Goal: Task Accomplishment & Management: Use online tool/utility

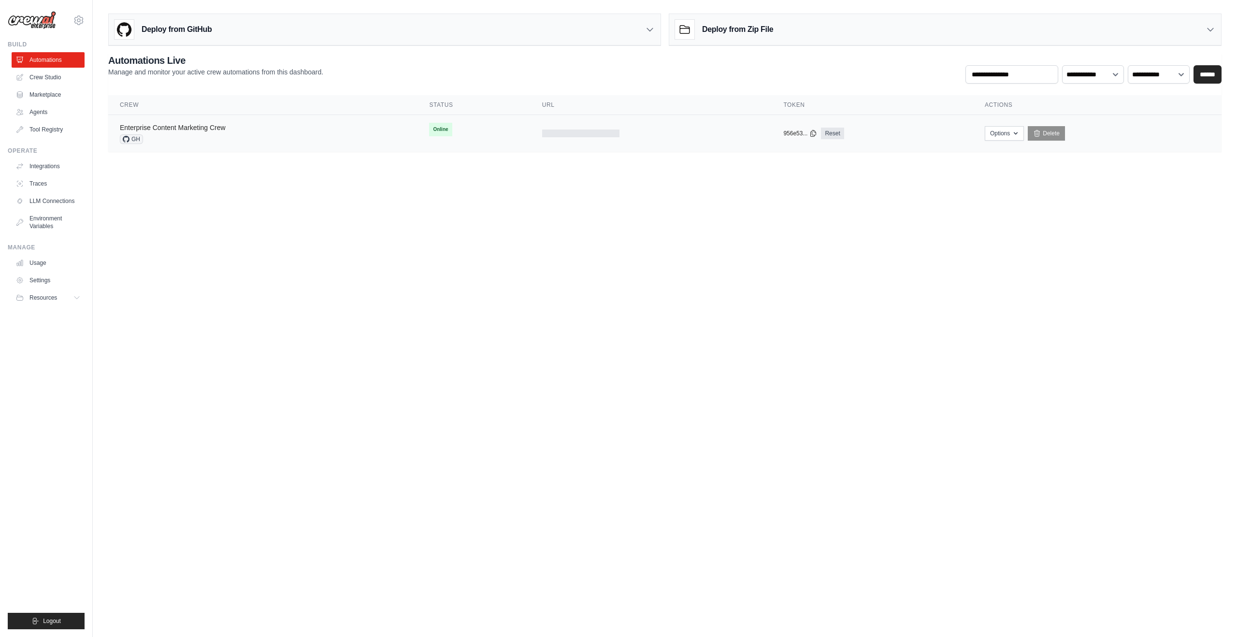
click at [207, 125] on link "Enterprise Content Marketing Crew" at bounding box center [173, 128] width 106 height 8
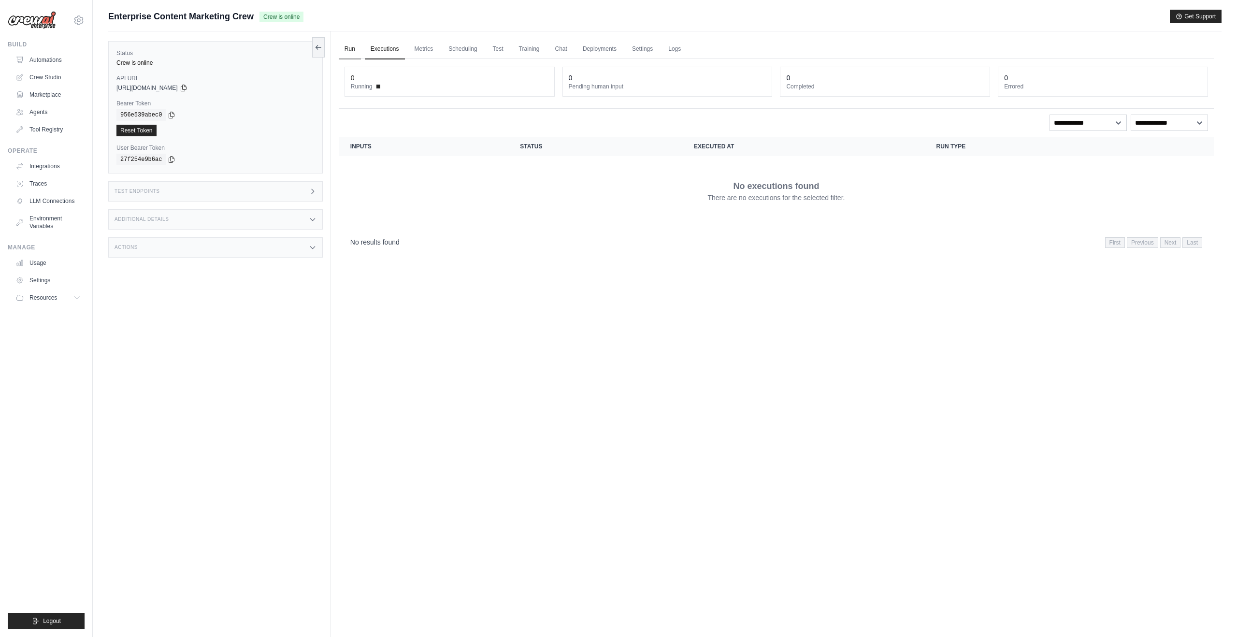
click at [347, 49] on link "Run" at bounding box center [350, 49] width 22 height 20
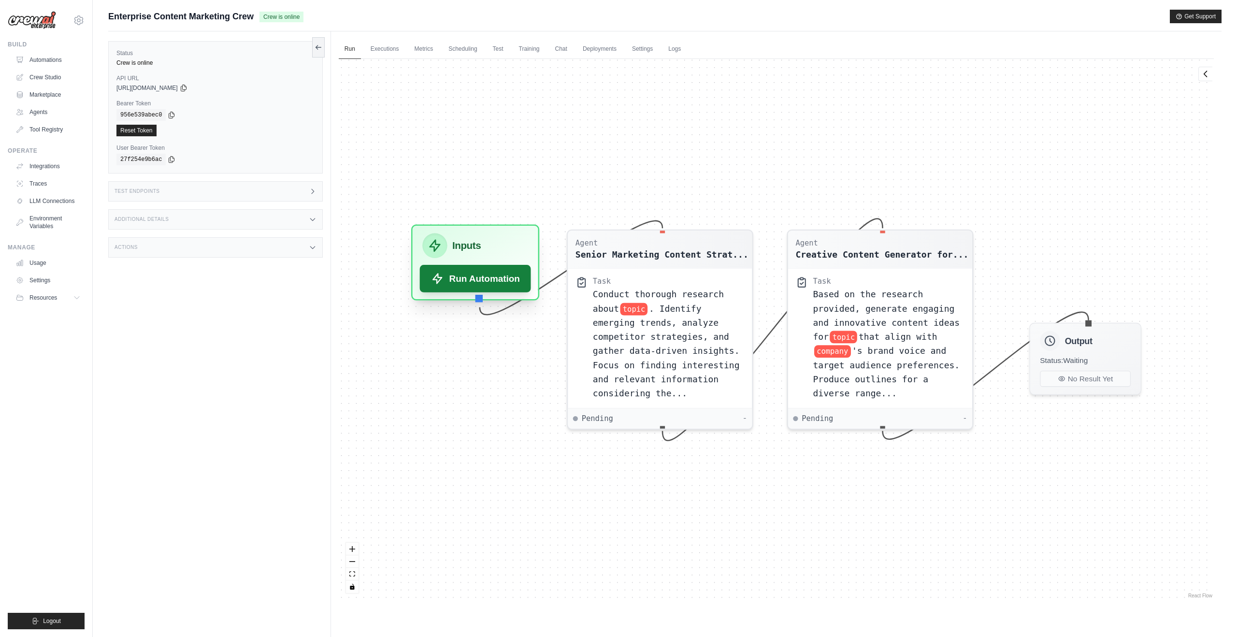
click at [488, 286] on button "Run Automation" at bounding box center [475, 279] width 111 height 28
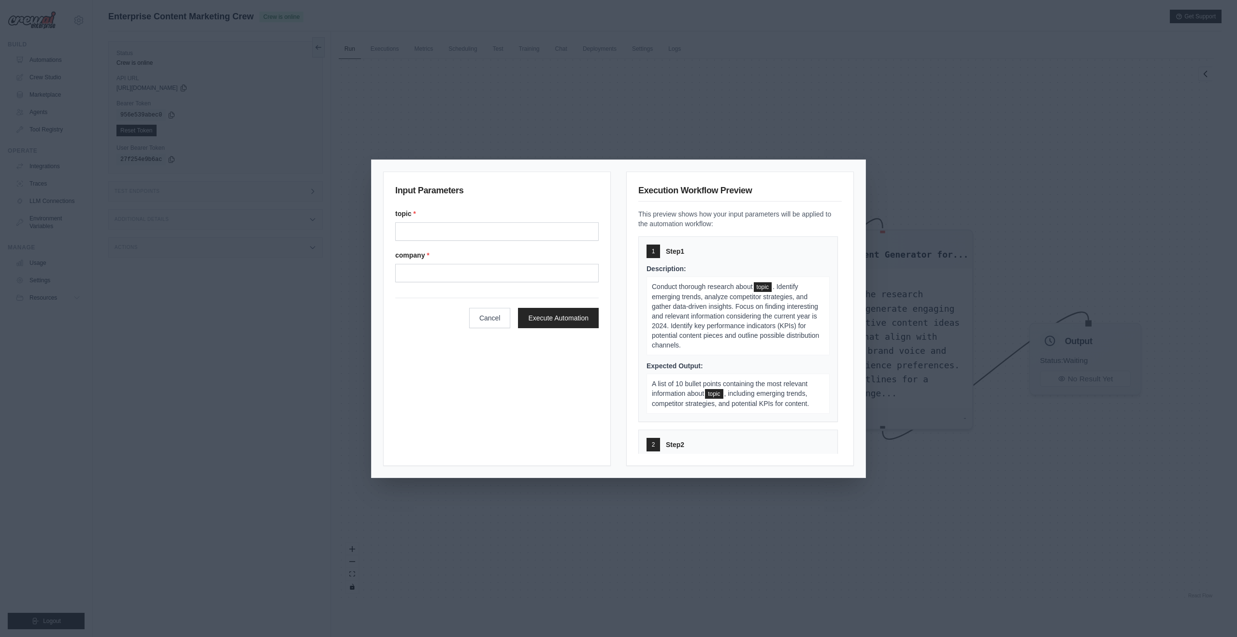
click at [827, 125] on div "Input Parameters topic * company * Cancel Execute Automation Execution Workflow…" at bounding box center [618, 318] width 1237 height 637
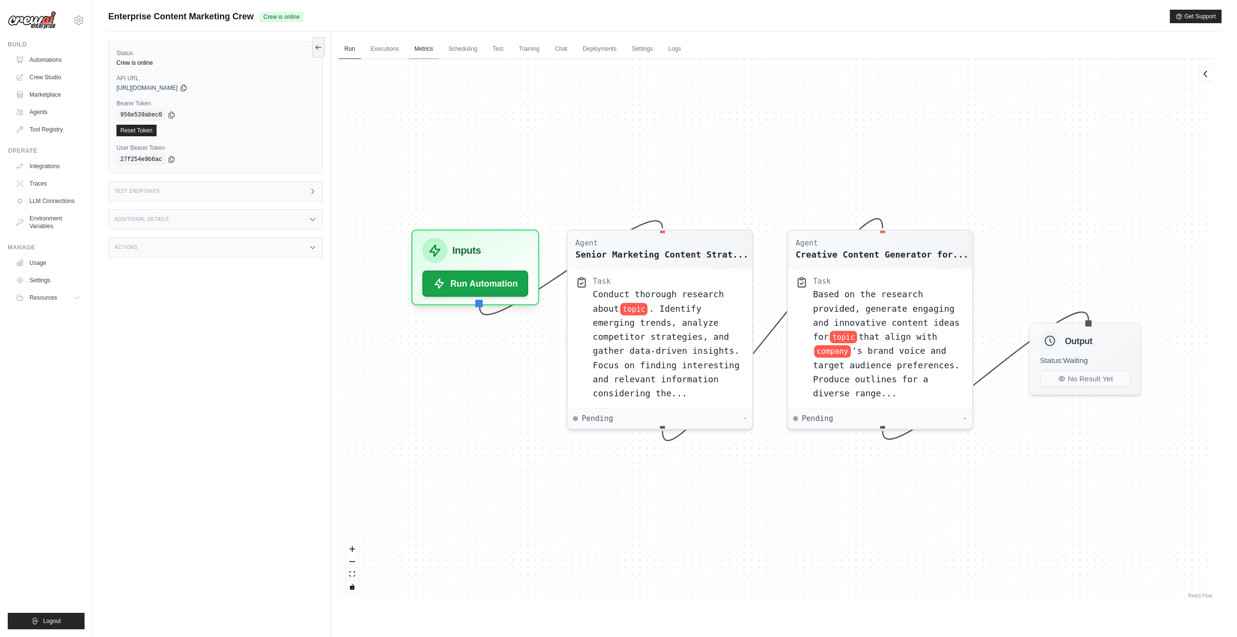
click at [429, 52] on link "Metrics" at bounding box center [424, 49] width 30 height 20
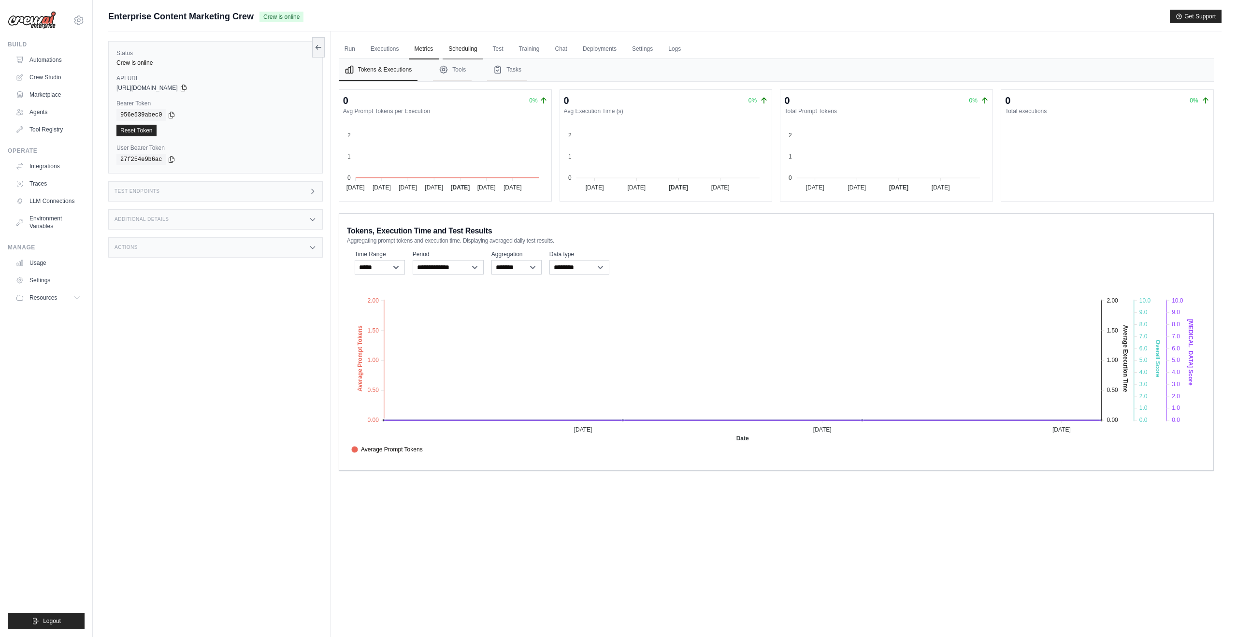
click at [462, 51] on link "Scheduling" at bounding box center [463, 49] width 40 height 20
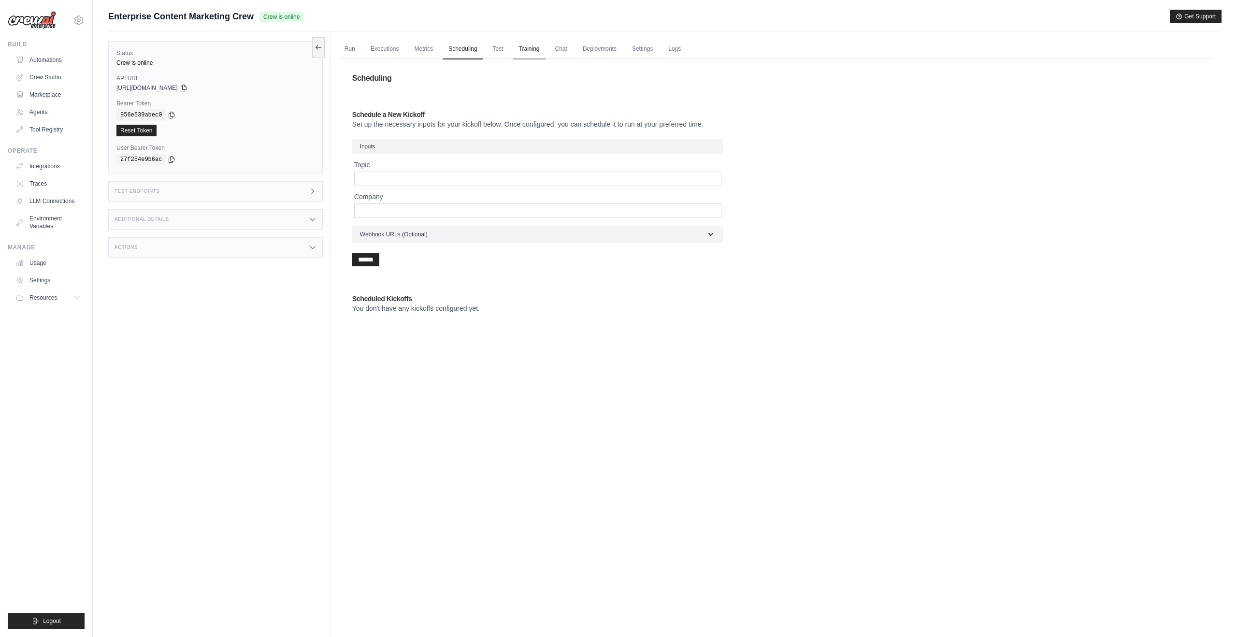
click at [536, 50] on link "Training" at bounding box center [529, 49] width 32 height 20
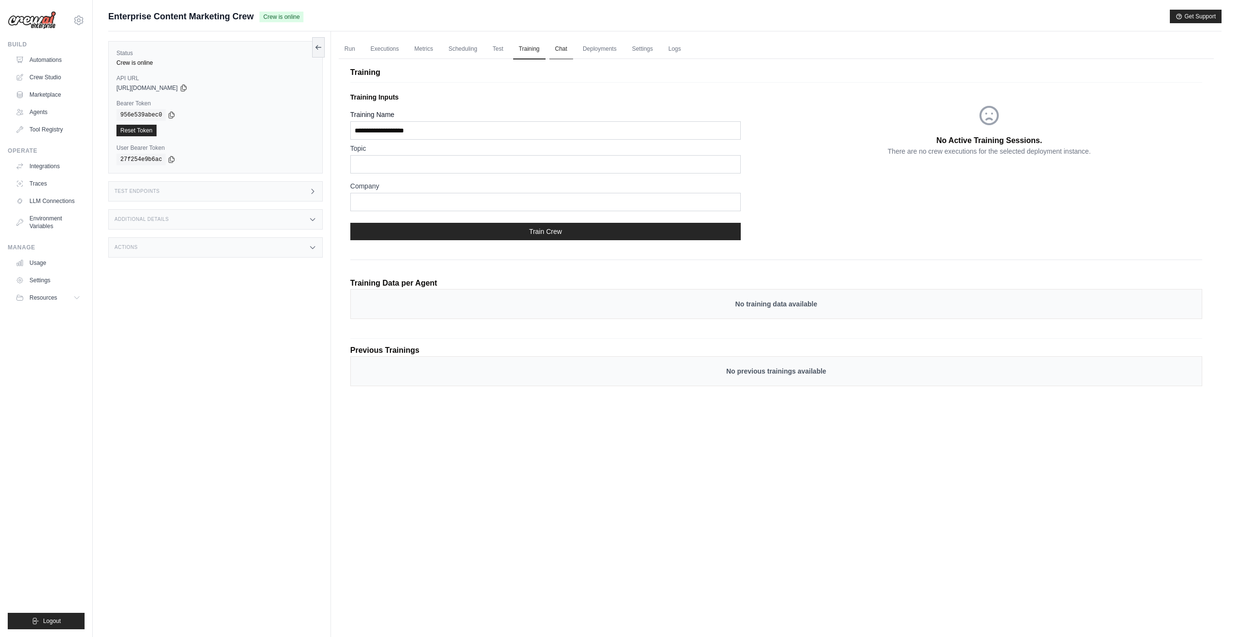
click at [573, 50] on link "Chat" at bounding box center [562, 49] width 24 height 20
click at [604, 52] on link "Deployments" at bounding box center [599, 49] width 45 height 20
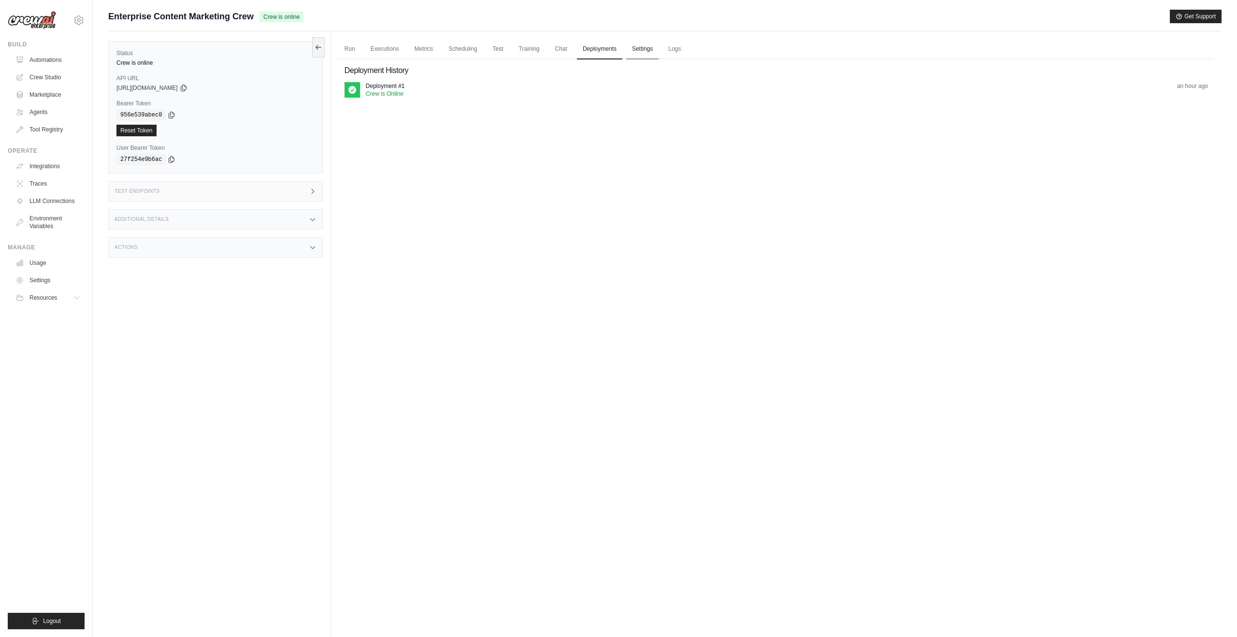
click at [652, 51] on link "Settings" at bounding box center [642, 49] width 32 height 20
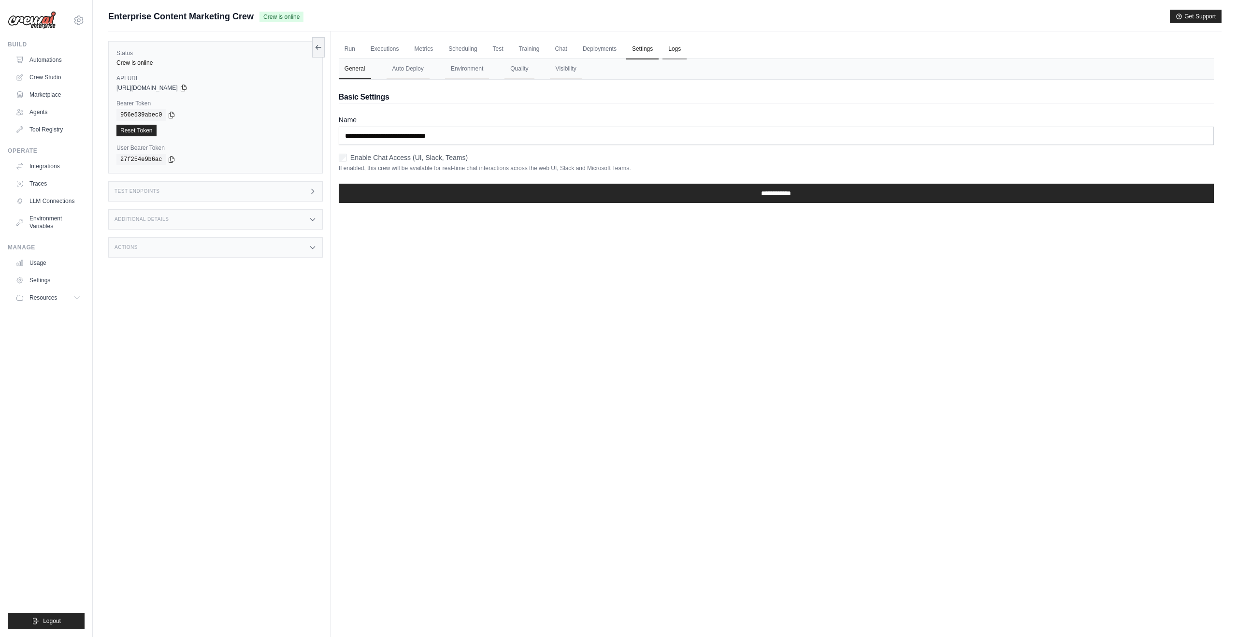
click at [687, 52] on link "Logs" at bounding box center [675, 49] width 24 height 20
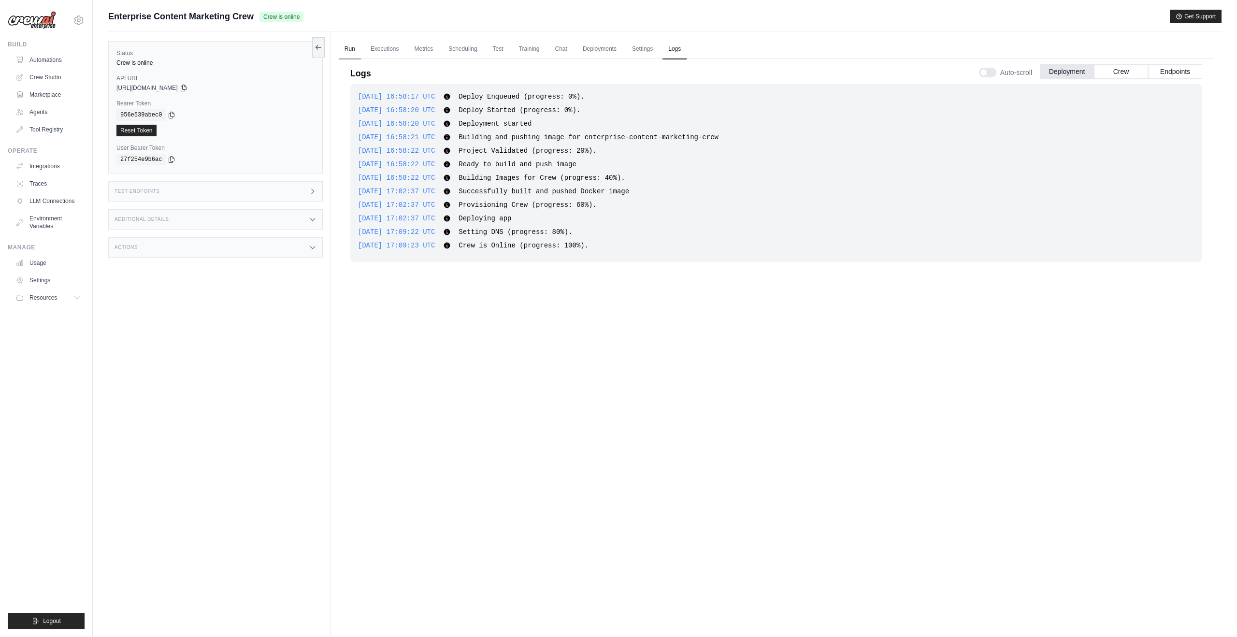
click at [343, 47] on link "Run" at bounding box center [350, 49] width 22 height 20
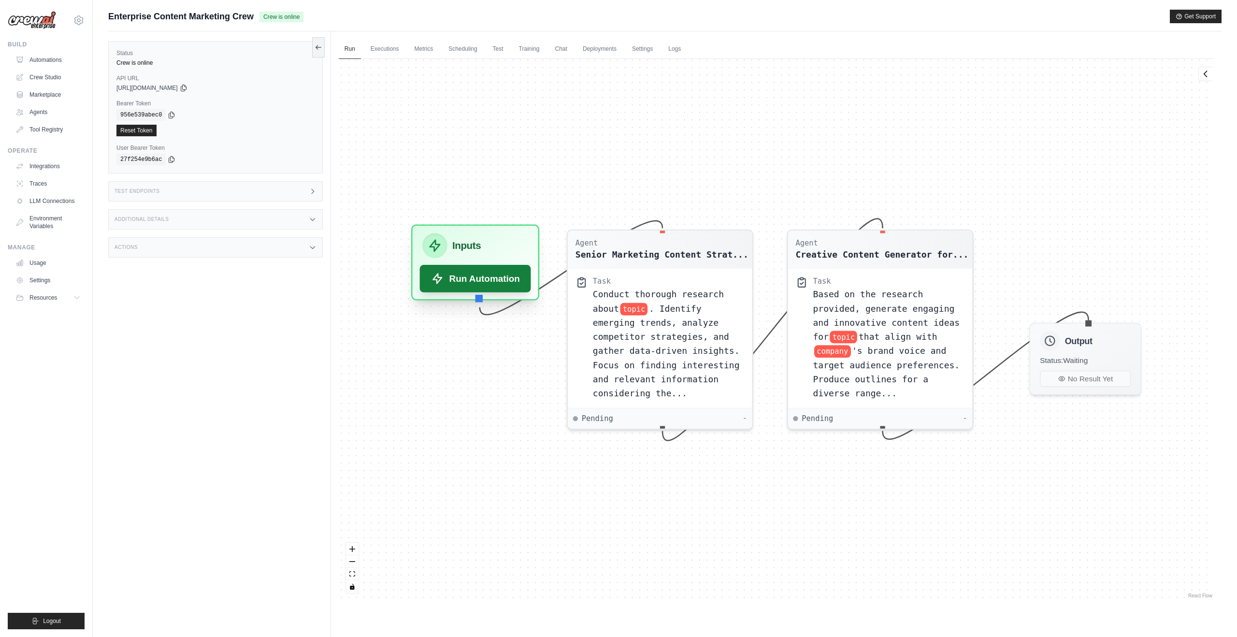
click at [479, 289] on button "Run Automation" at bounding box center [475, 279] width 111 height 28
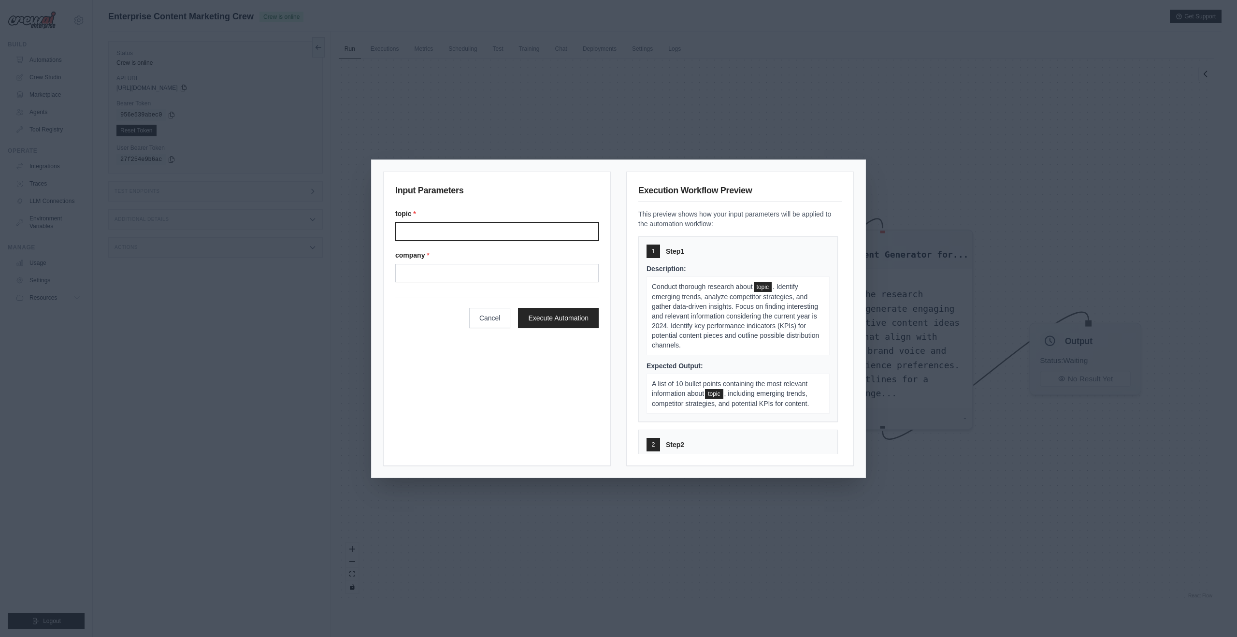
click at [469, 232] on input "Topic" at bounding box center [496, 231] width 203 height 18
type input "**********"
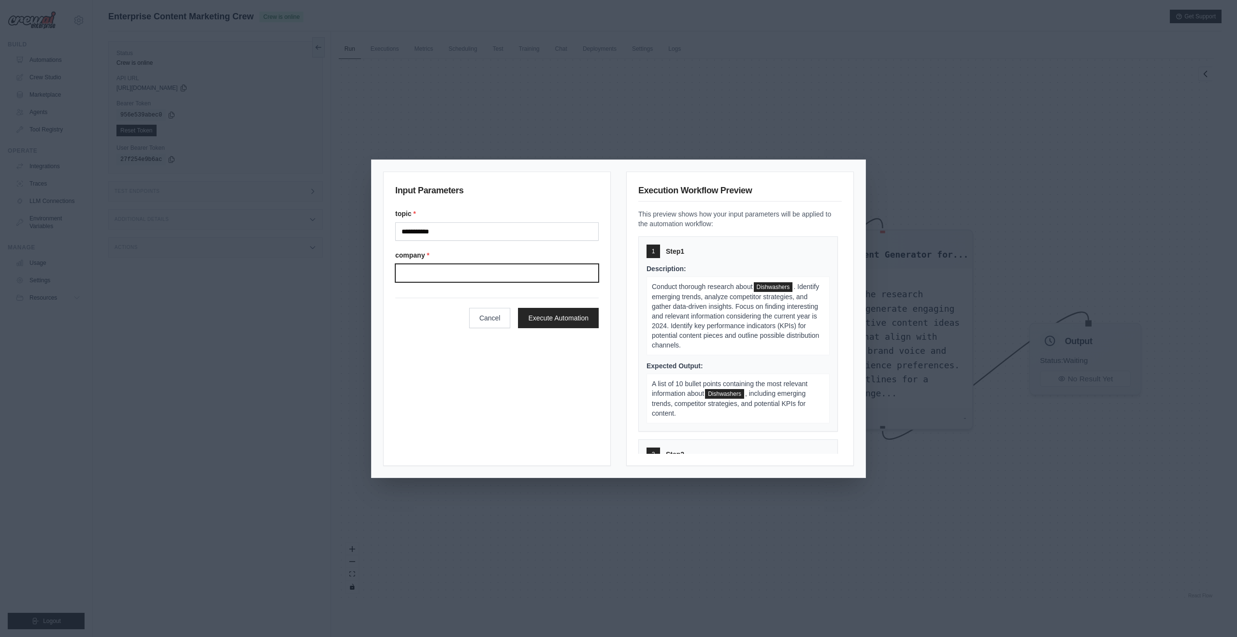
click at [431, 276] on input "Company" at bounding box center [496, 273] width 203 height 18
type input "****"
click at [549, 321] on button "Execute Automation" at bounding box center [558, 317] width 81 height 20
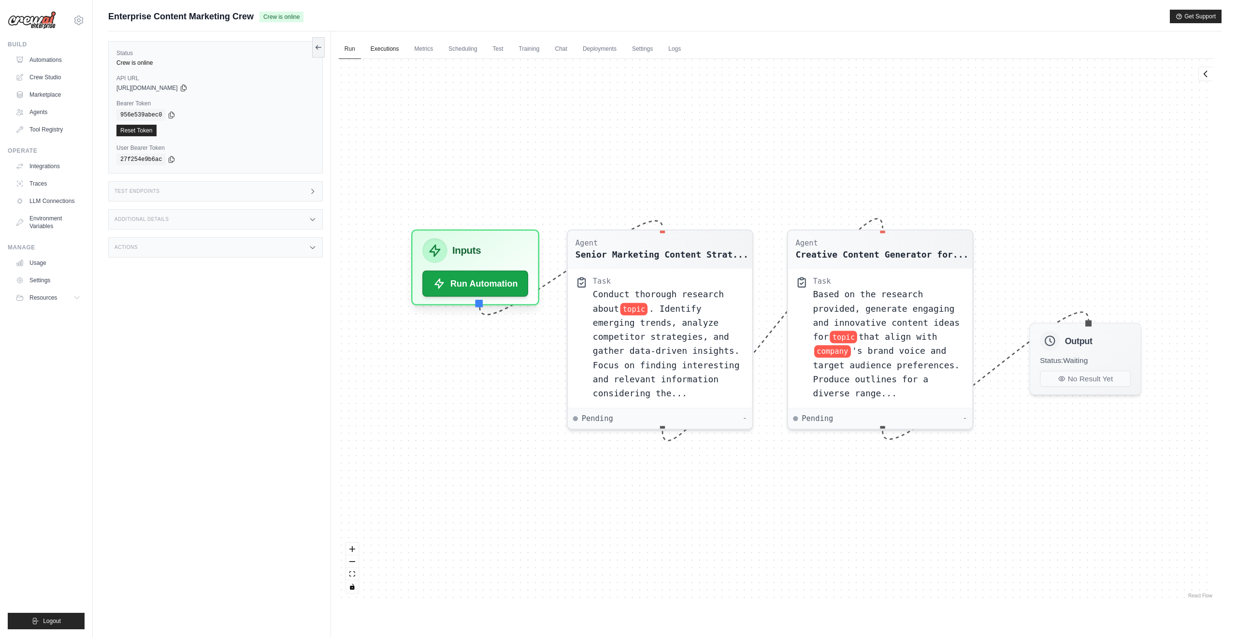
click at [390, 49] on link "Executions" at bounding box center [385, 49] width 40 height 20
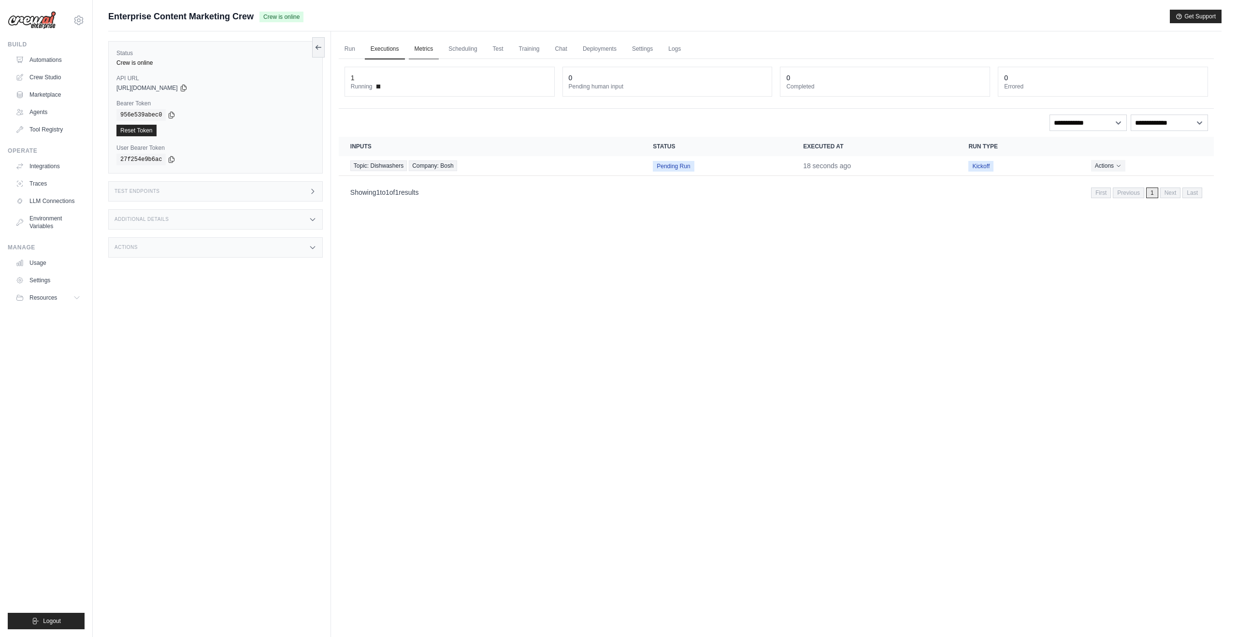
click at [422, 52] on link "Metrics" at bounding box center [424, 49] width 30 height 20
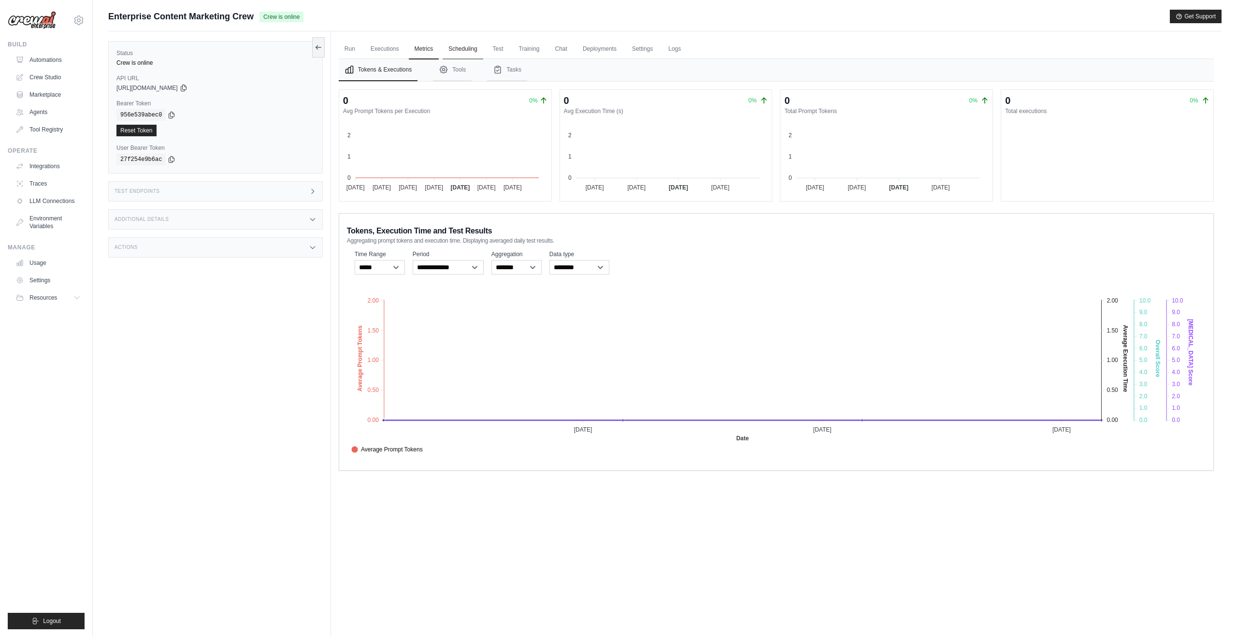
click at [465, 52] on link "Scheduling" at bounding box center [463, 49] width 40 height 20
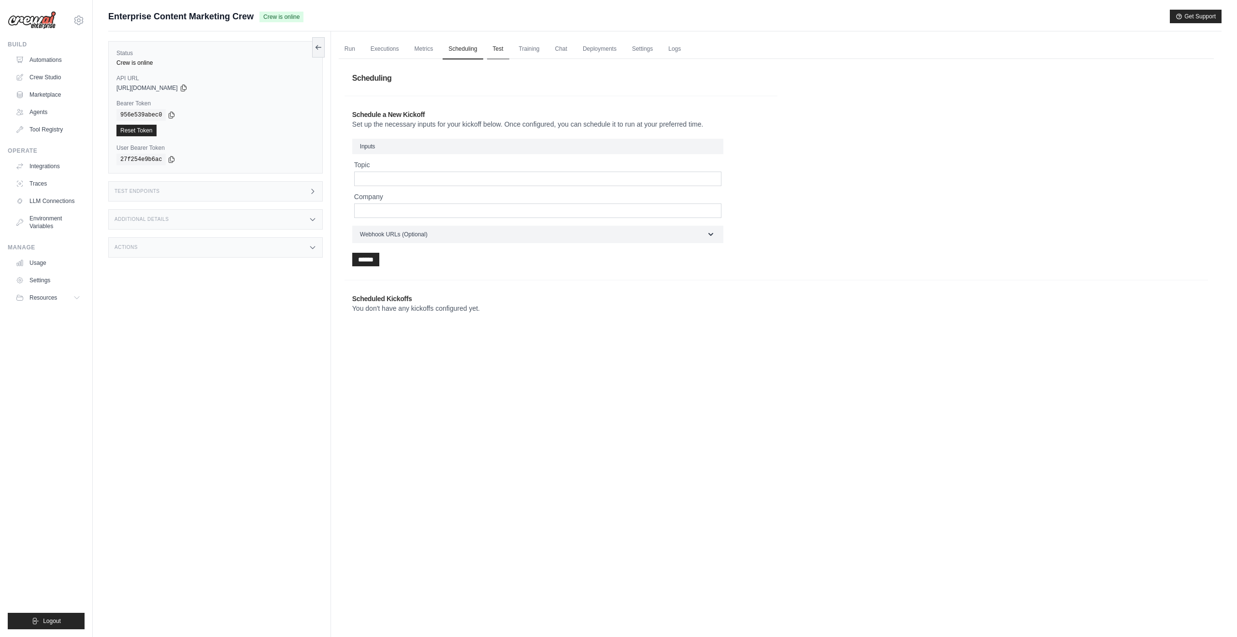
click at [509, 51] on link "Test" at bounding box center [498, 49] width 22 height 20
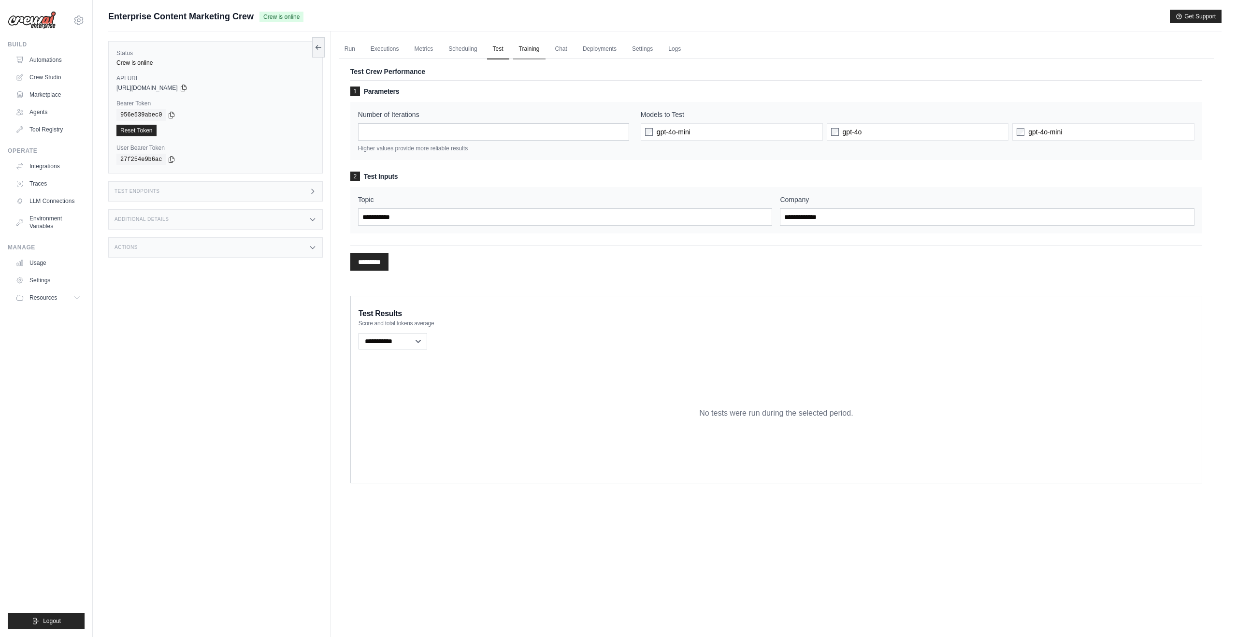
click at [546, 51] on link "Training" at bounding box center [529, 49] width 32 height 20
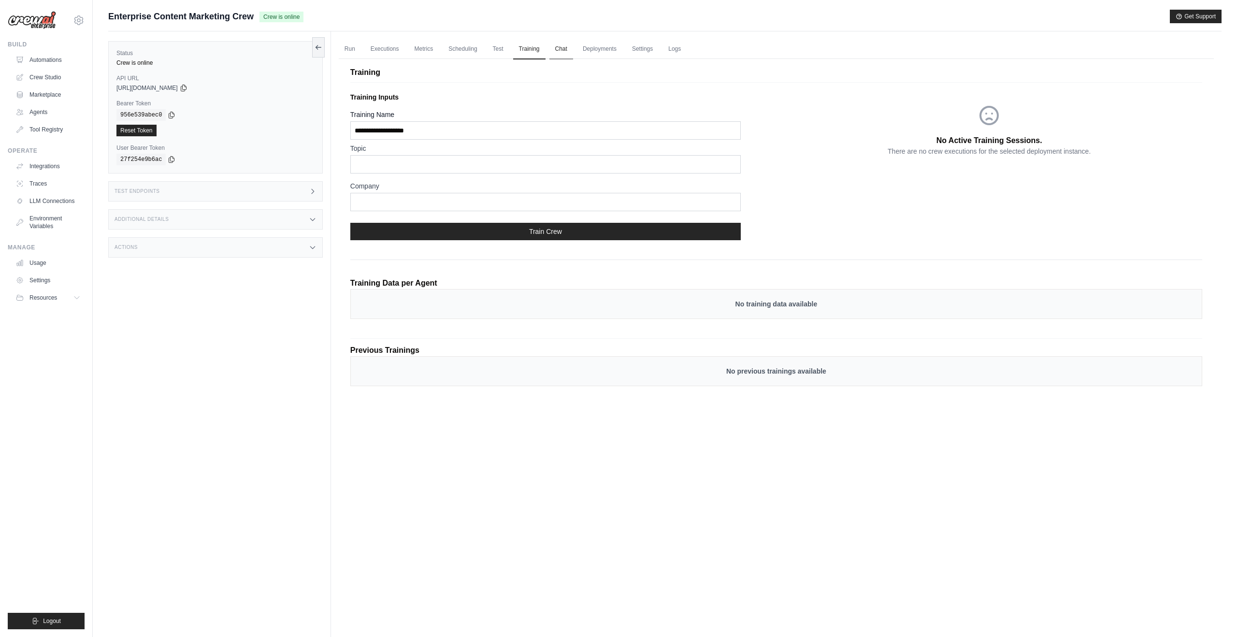
click at [573, 49] on link "Chat" at bounding box center [562, 49] width 24 height 20
click at [384, 50] on link "Executions" at bounding box center [385, 49] width 40 height 20
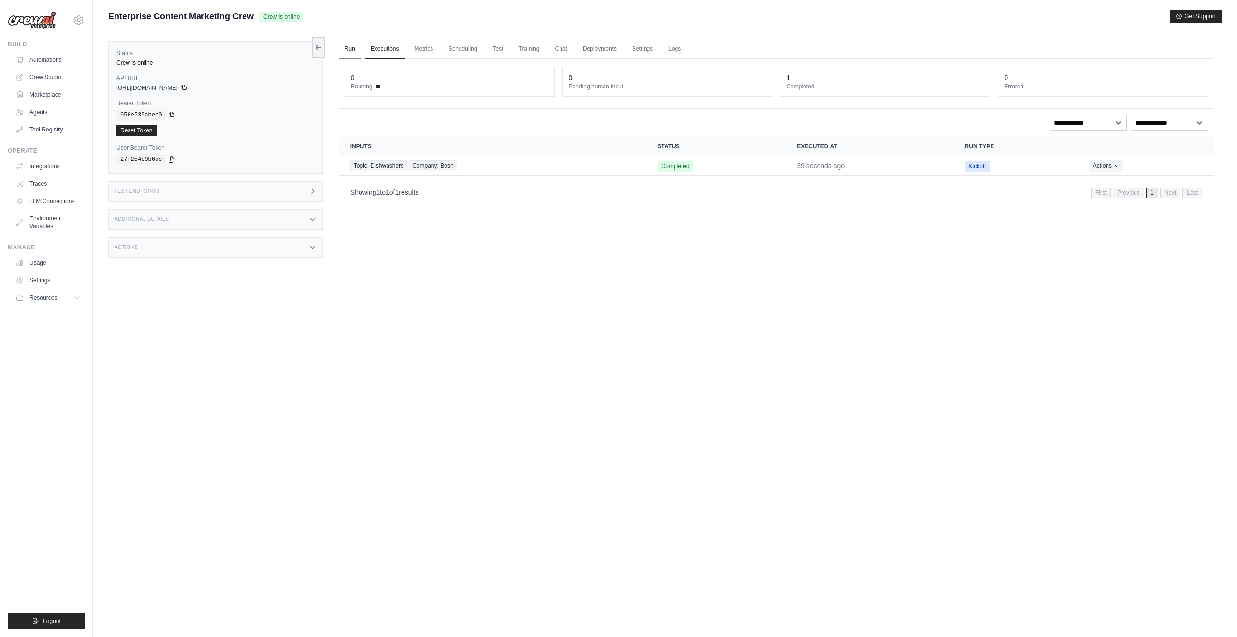
click at [351, 47] on link "Run" at bounding box center [350, 49] width 22 height 20
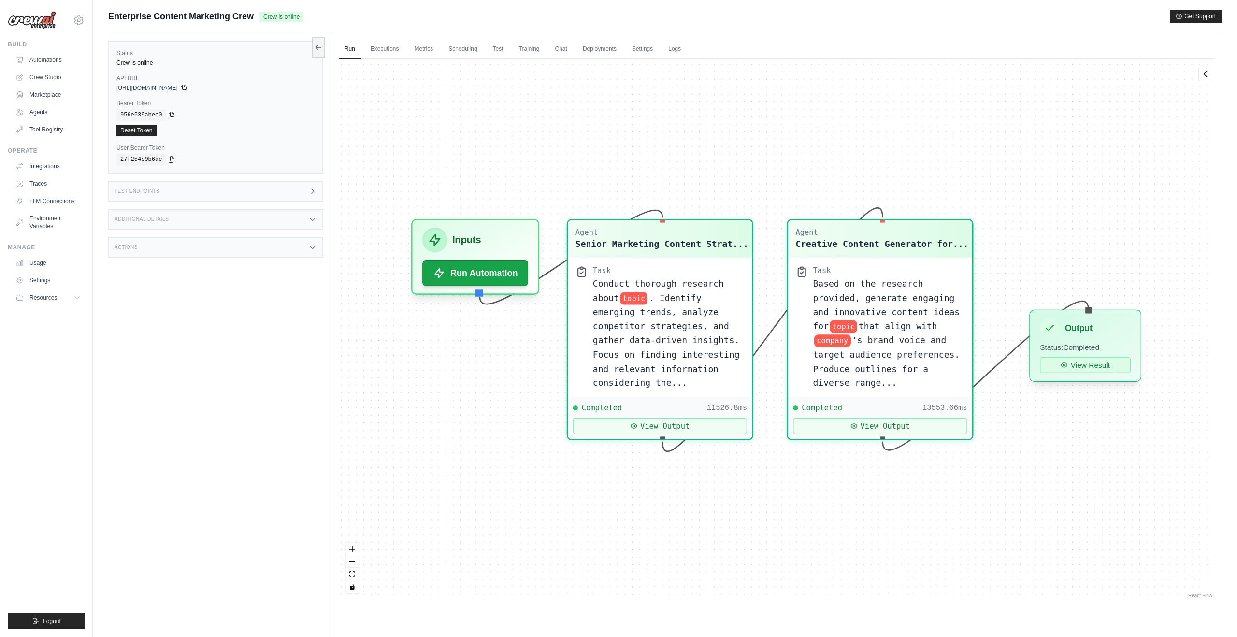
click at [1105, 367] on button "View Result" at bounding box center [1085, 365] width 91 height 16
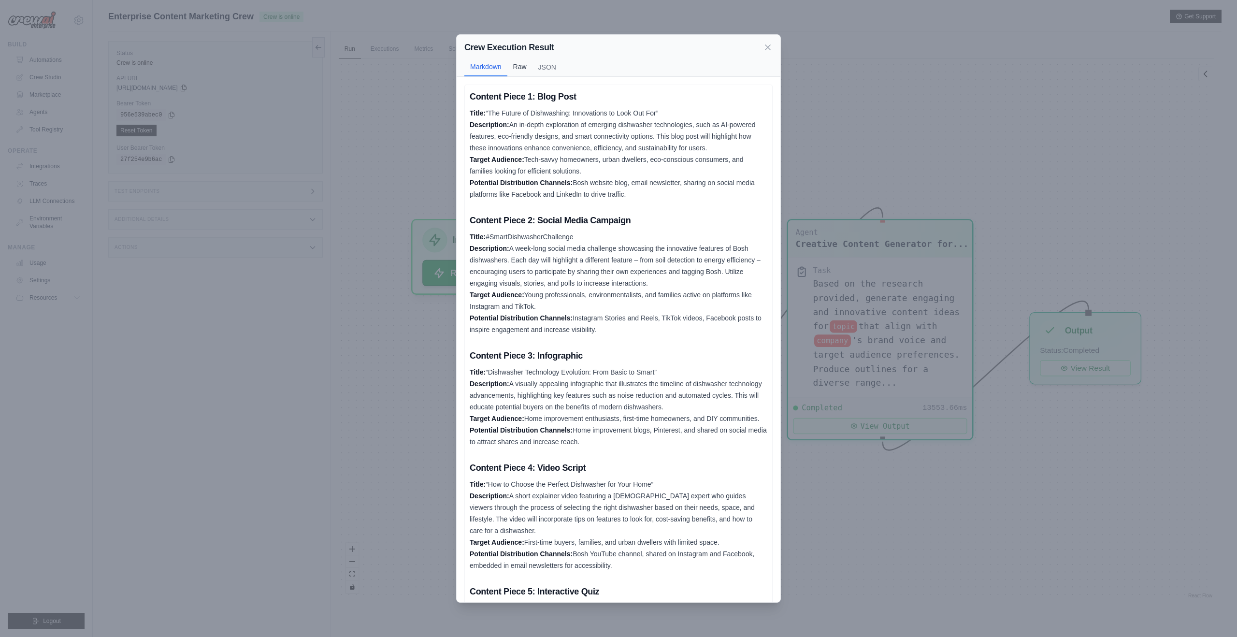
click at [518, 69] on button "Raw" at bounding box center [519, 67] width 25 height 18
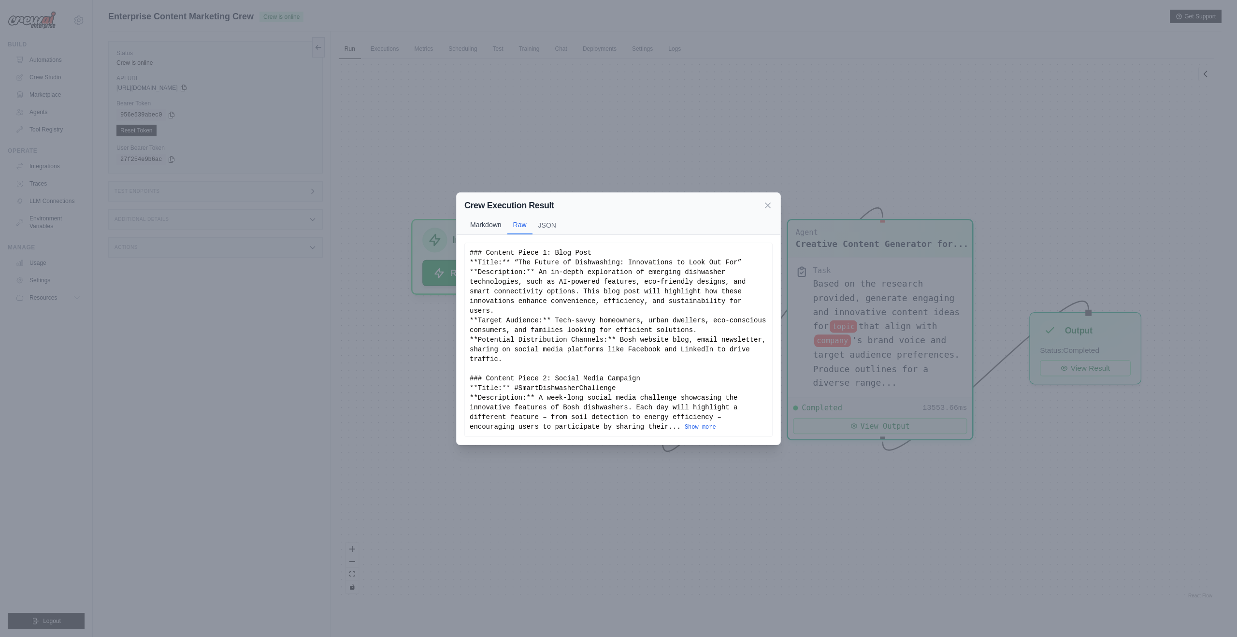
click at [484, 221] on button "Markdown" at bounding box center [485, 225] width 43 height 18
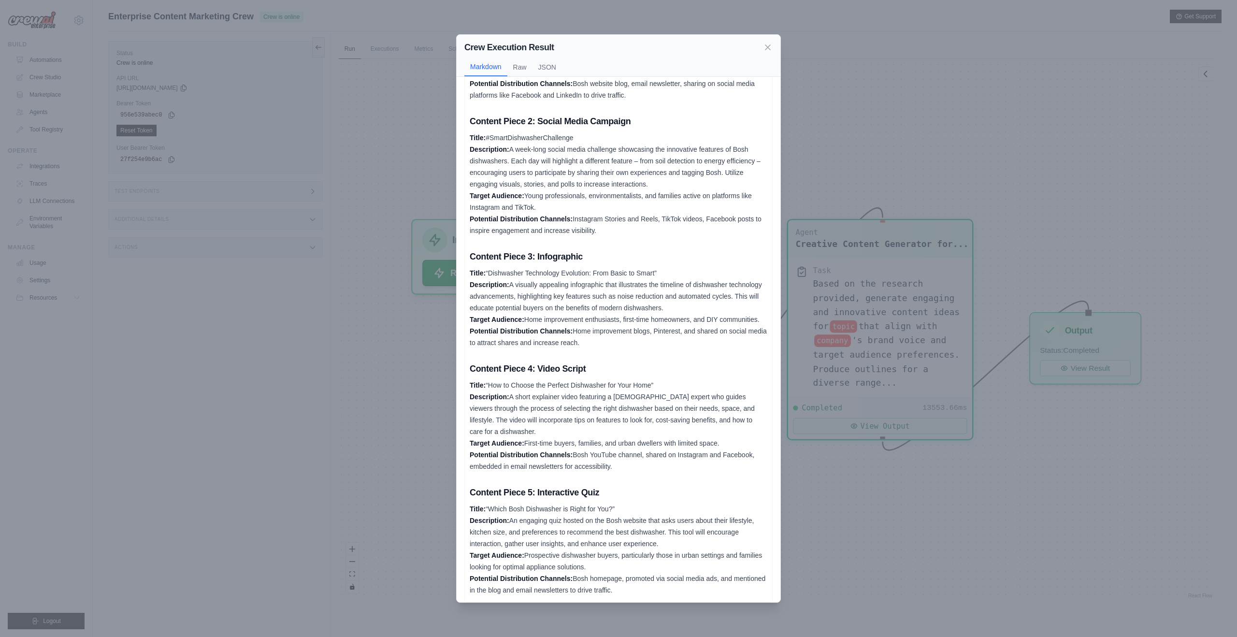
scroll to position [172, 0]
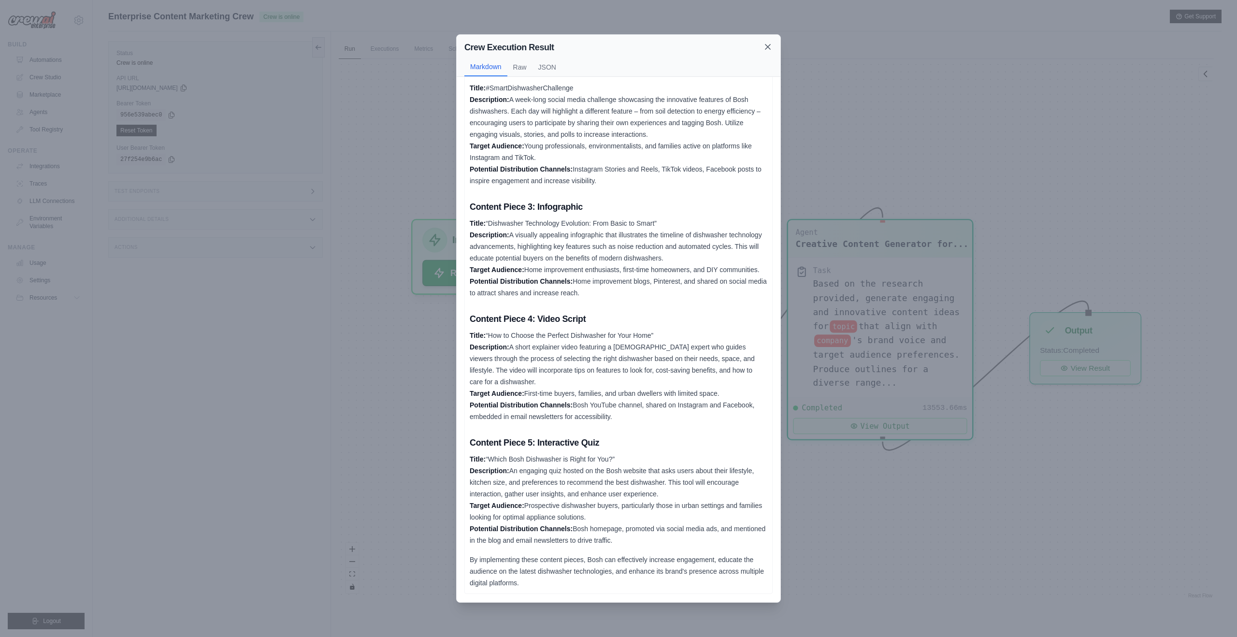
click at [768, 47] on icon at bounding box center [768, 46] width 5 height 5
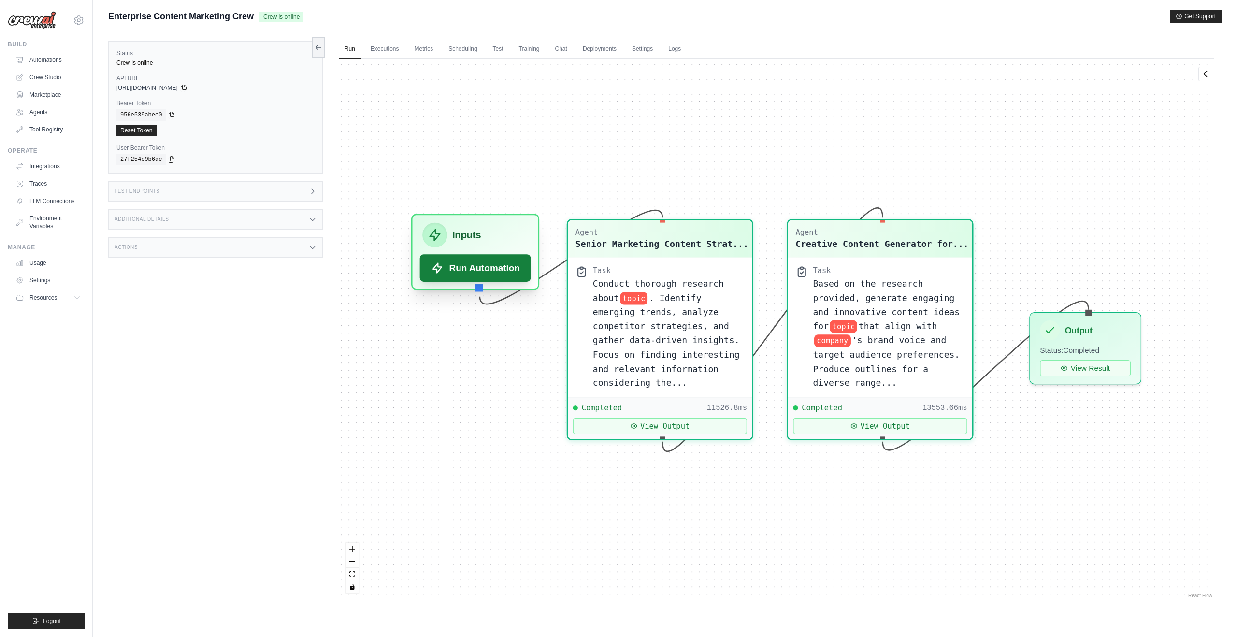
click at [464, 275] on button "Run Automation" at bounding box center [475, 268] width 111 height 28
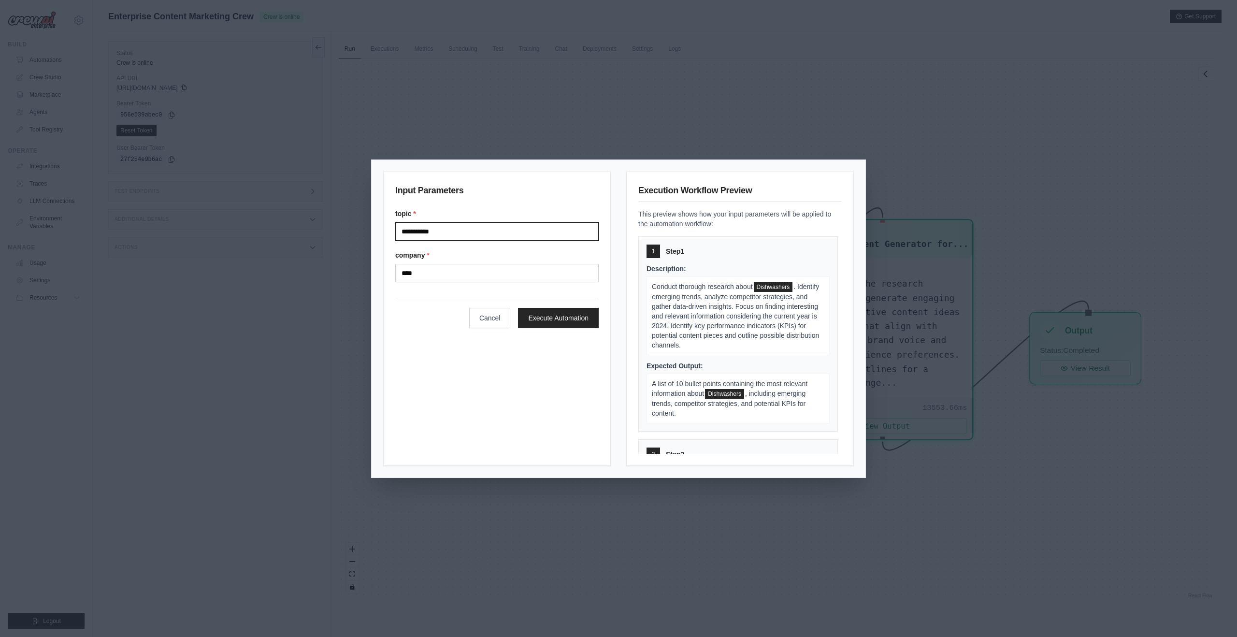
drag, startPoint x: 478, startPoint y: 227, endPoint x: 364, endPoint y: 223, distance: 113.7
click at [365, 223] on div "**********" at bounding box center [618, 318] width 1237 height 637
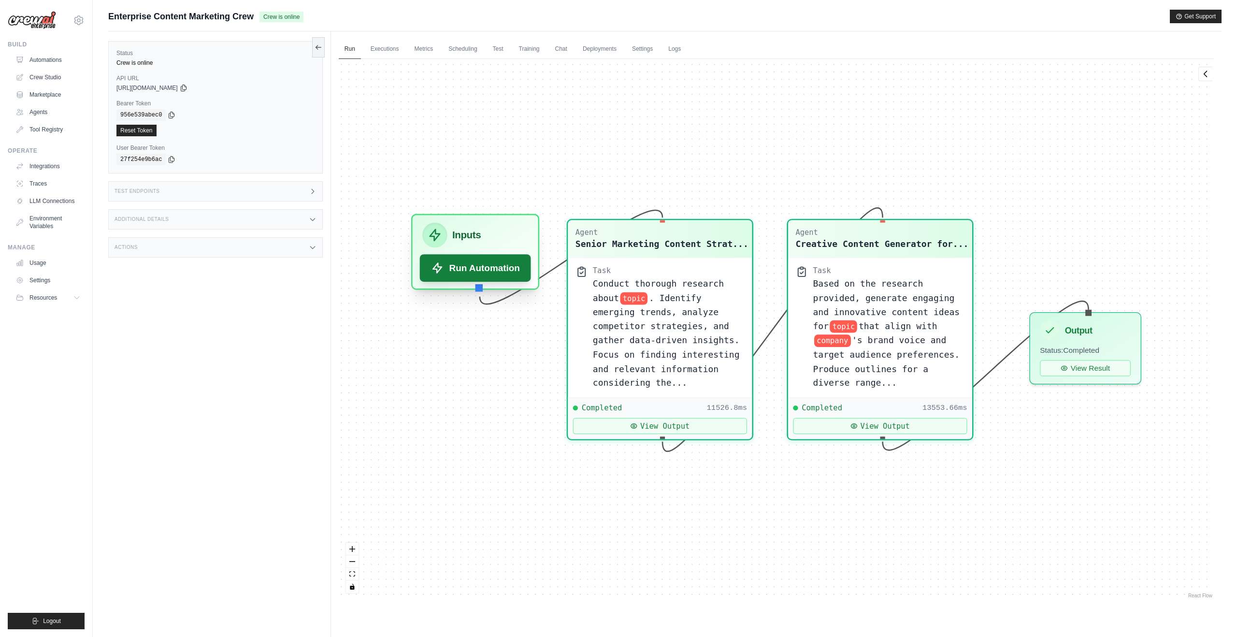
click at [493, 272] on button "Run Automation" at bounding box center [475, 268] width 111 height 28
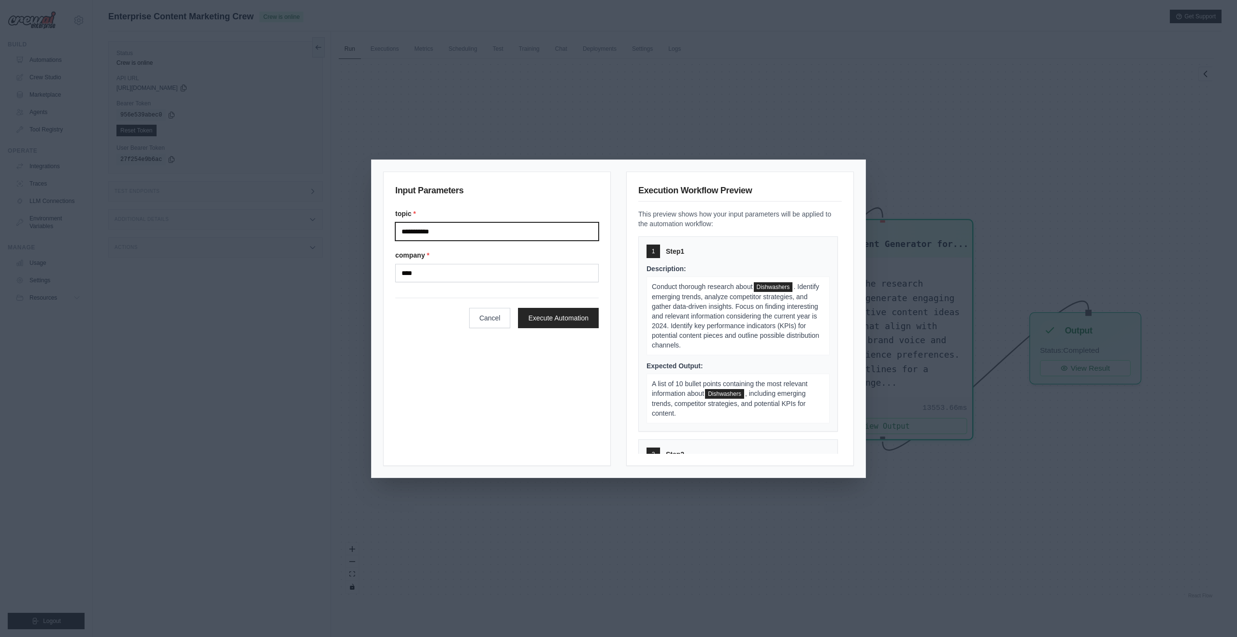
drag, startPoint x: 435, startPoint y: 231, endPoint x: 386, endPoint y: 232, distance: 49.3
click at [386, 232] on div "**********" at bounding box center [497, 319] width 228 height 294
type input "**********"
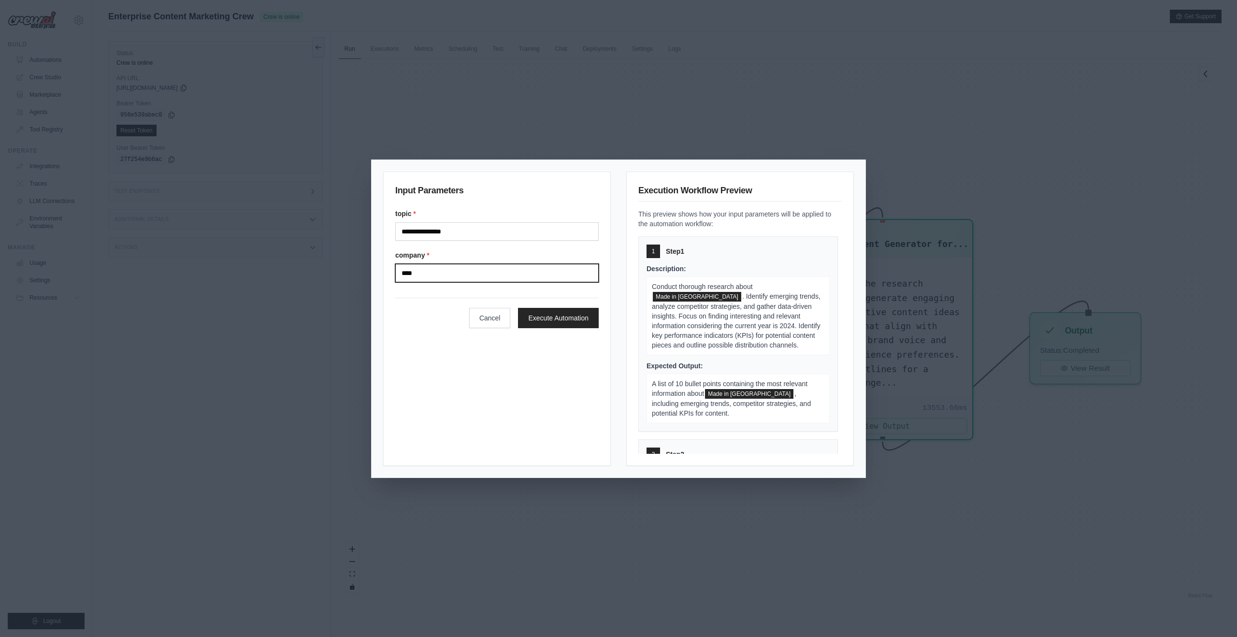
drag, startPoint x: 438, startPoint y: 275, endPoint x: 387, endPoint y: 276, distance: 51.2
click at [387, 276] on div "**********" at bounding box center [497, 319] width 228 height 294
type input "**********"
click at [559, 319] on button "Execute Automation" at bounding box center [558, 317] width 81 height 20
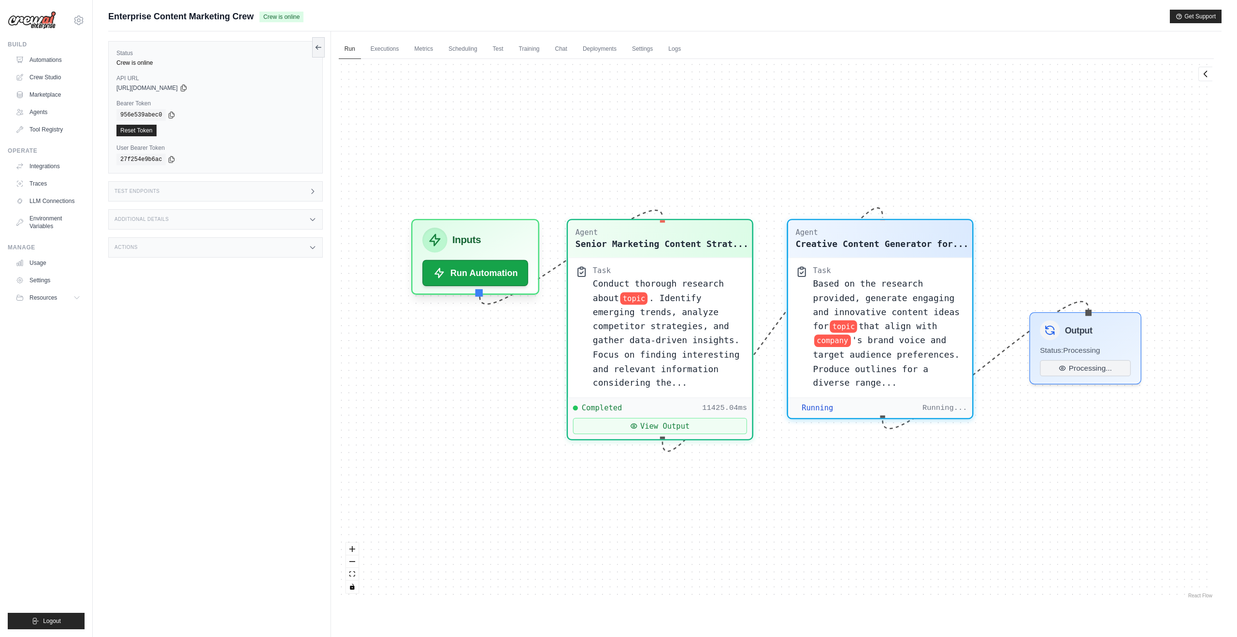
scroll to position [4739, 0]
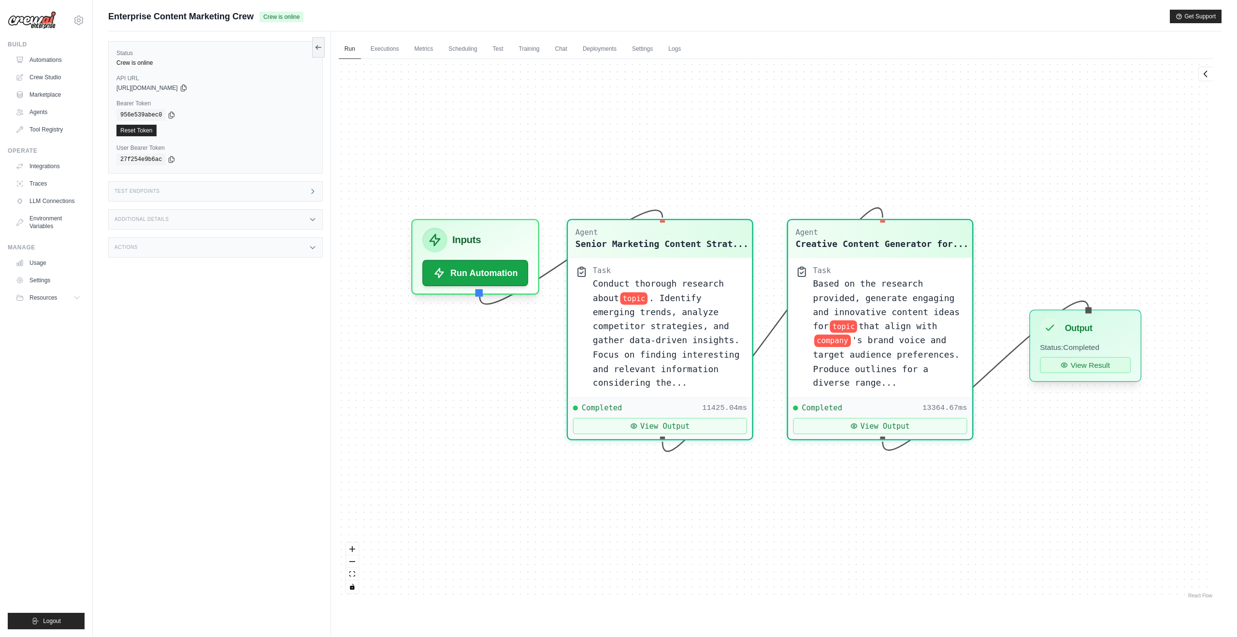
click at [1065, 367] on icon at bounding box center [1064, 365] width 7 height 7
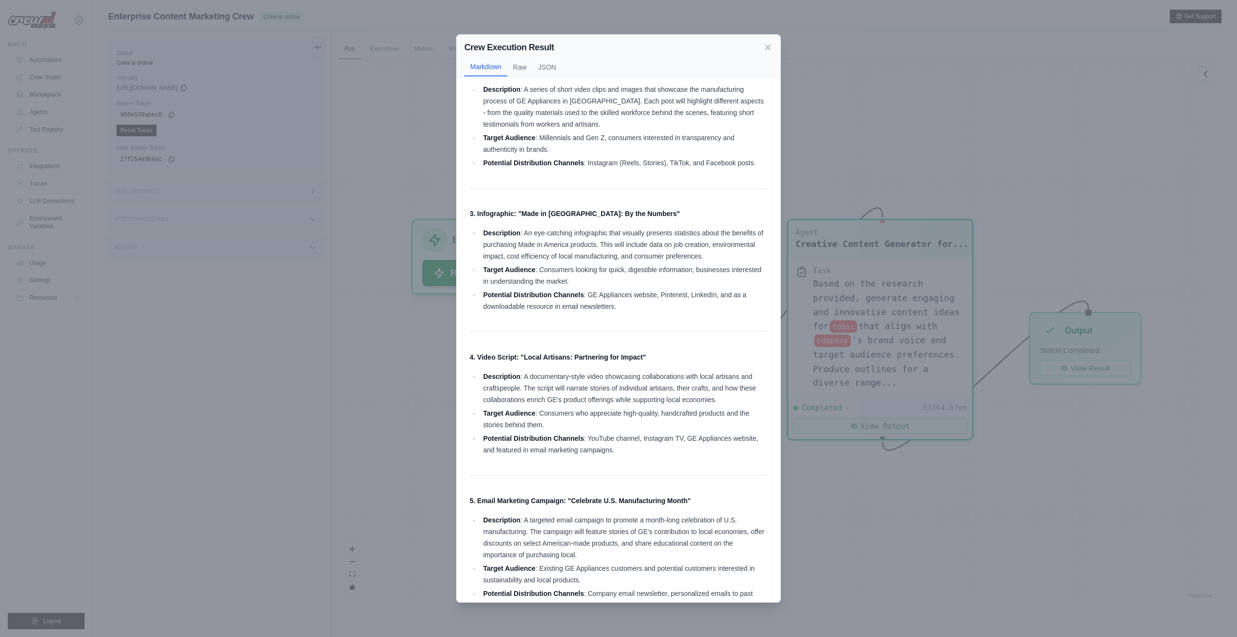
scroll to position [0, 0]
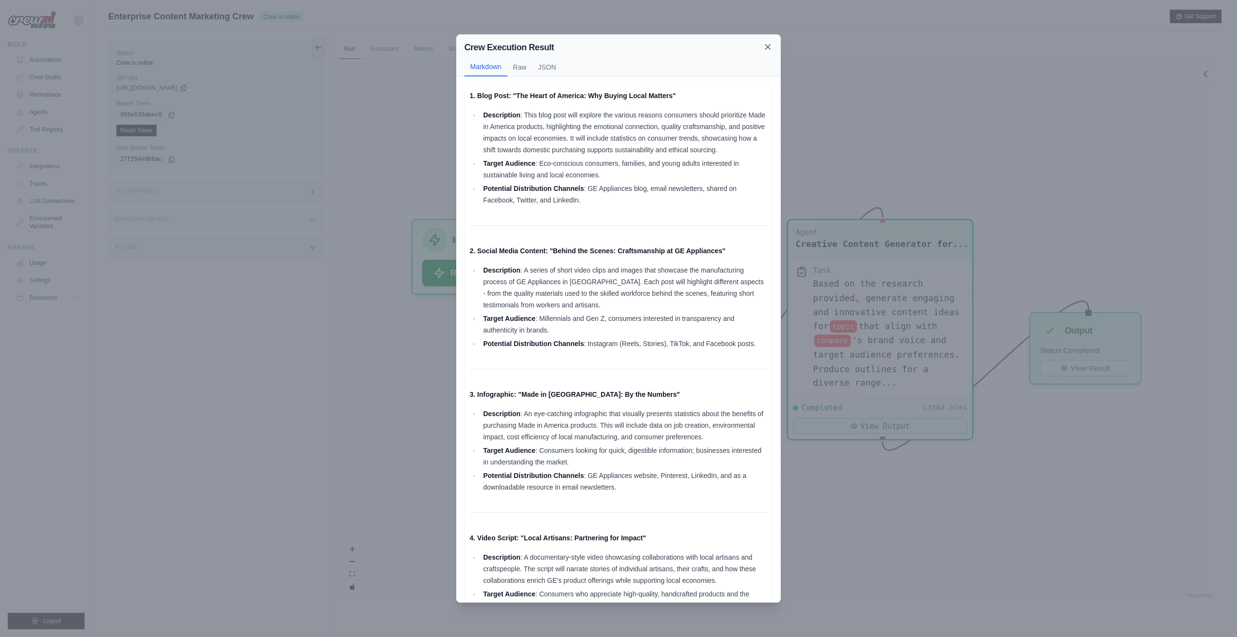
click at [770, 48] on icon at bounding box center [768, 47] width 10 height 10
